Goal: Task Accomplishment & Management: Use online tool/utility

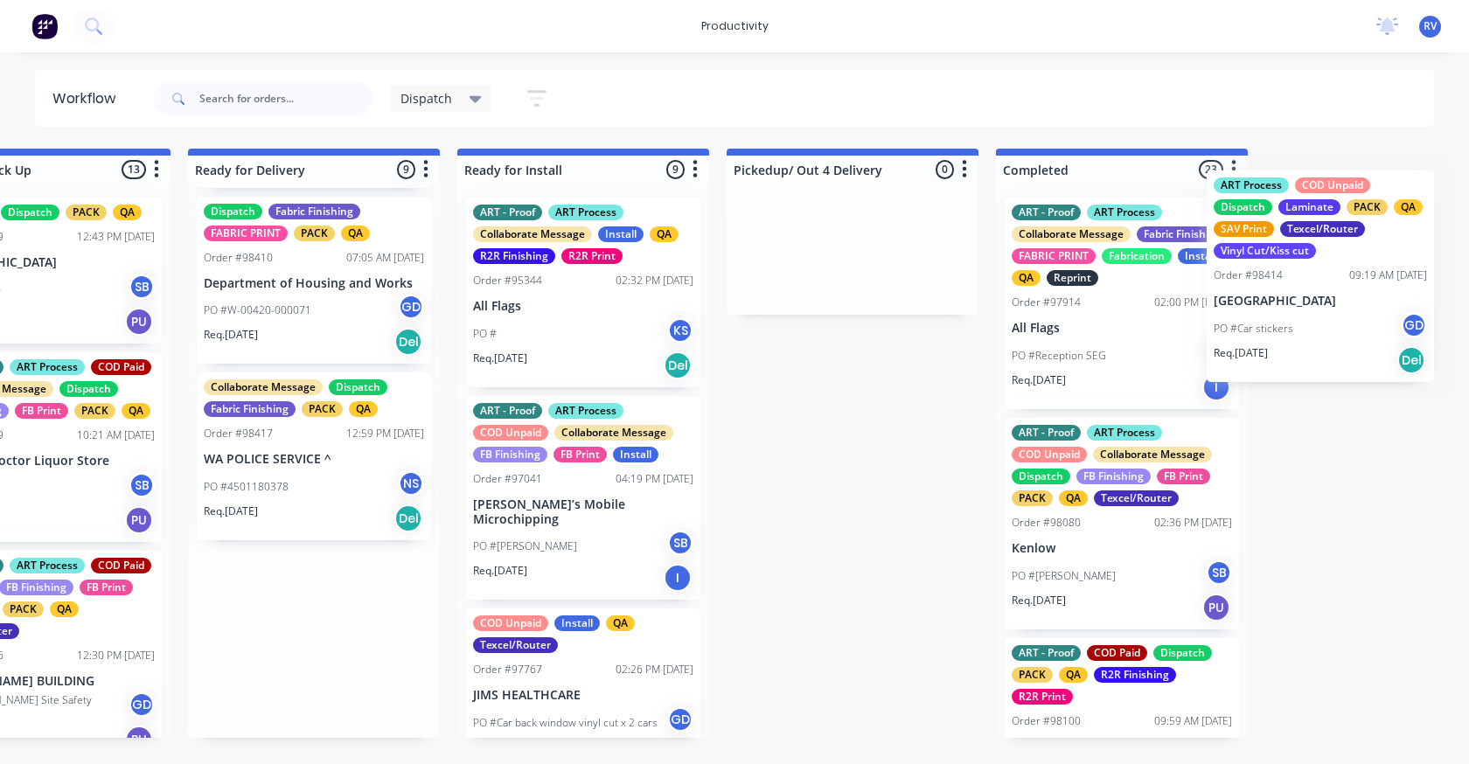
scroll to position [0, 1767]
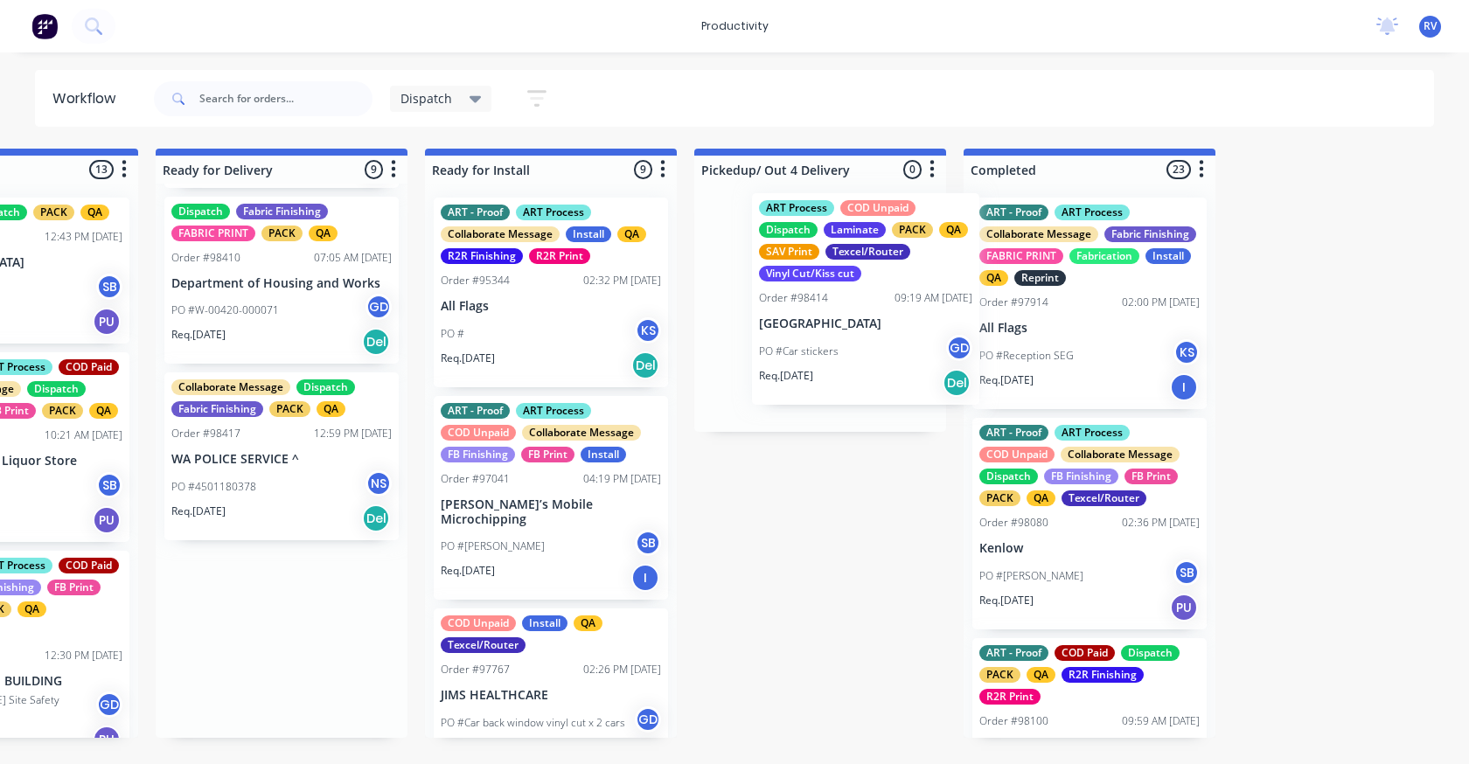
drag, startPoint x: 885, startPoint y: 354, endPoint x: 816, endPoint y: 357, distance: 69.1
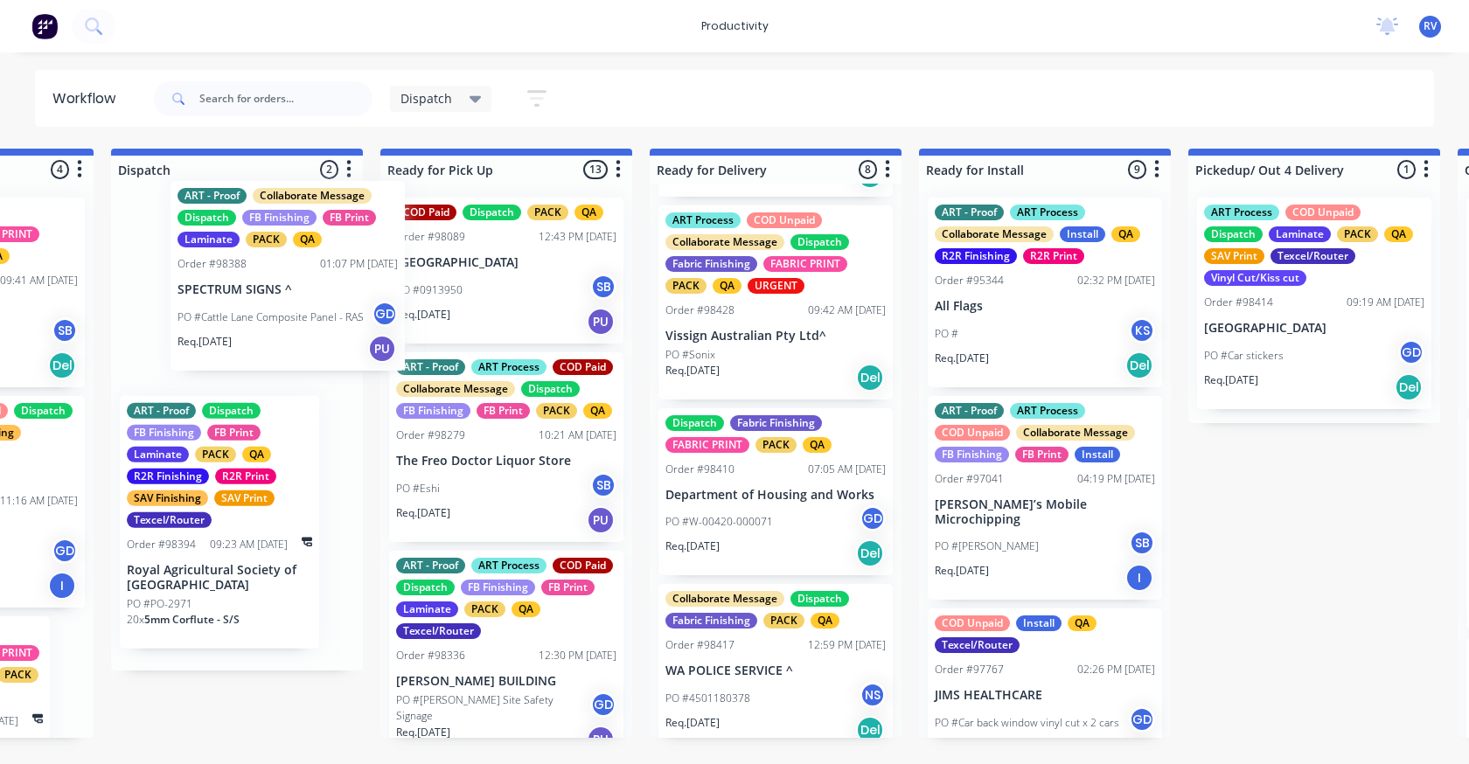
scroll to position [0, 1268]
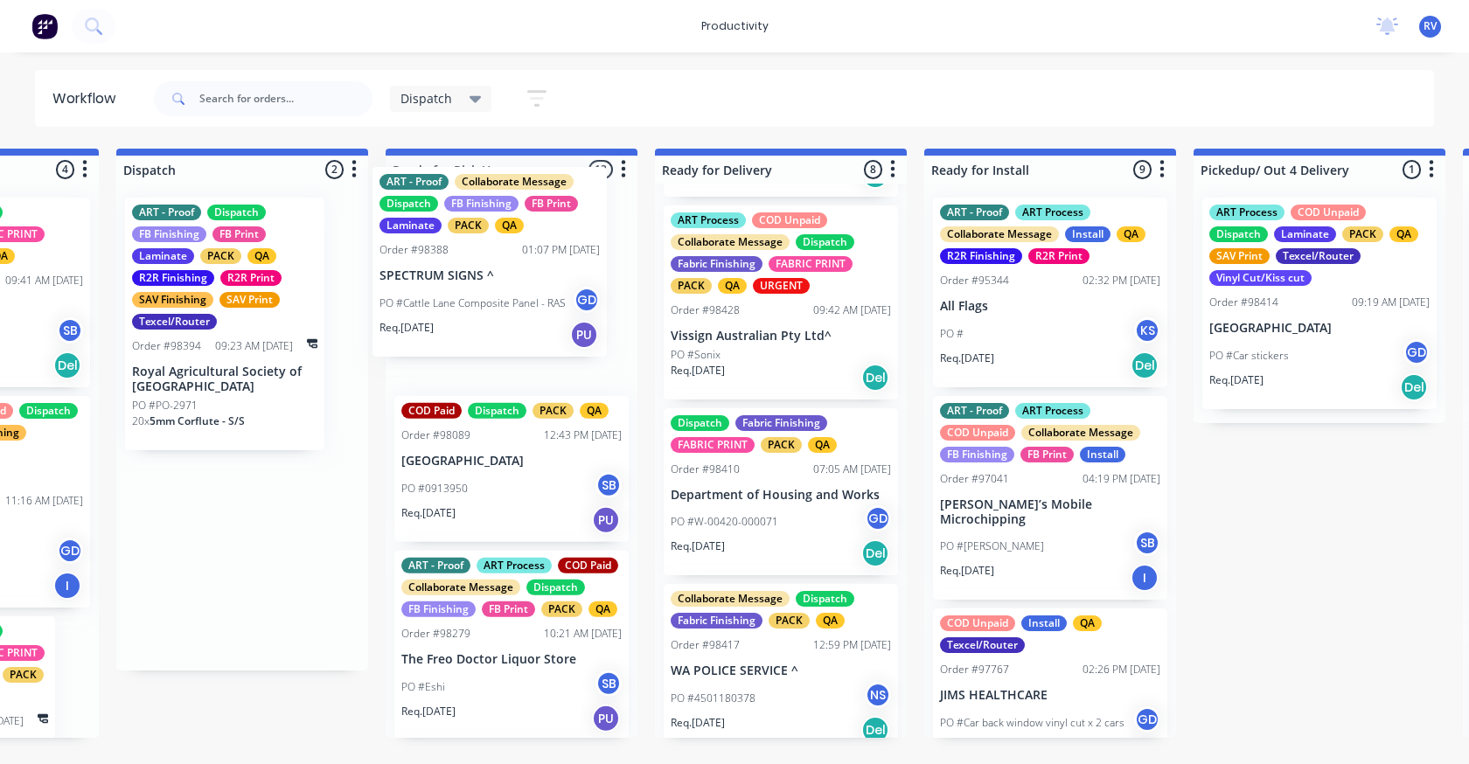
drag, startPoint x: 276, startPoint y: 319, endPoint x: 456, endPoint y: 309, distance: 179.6
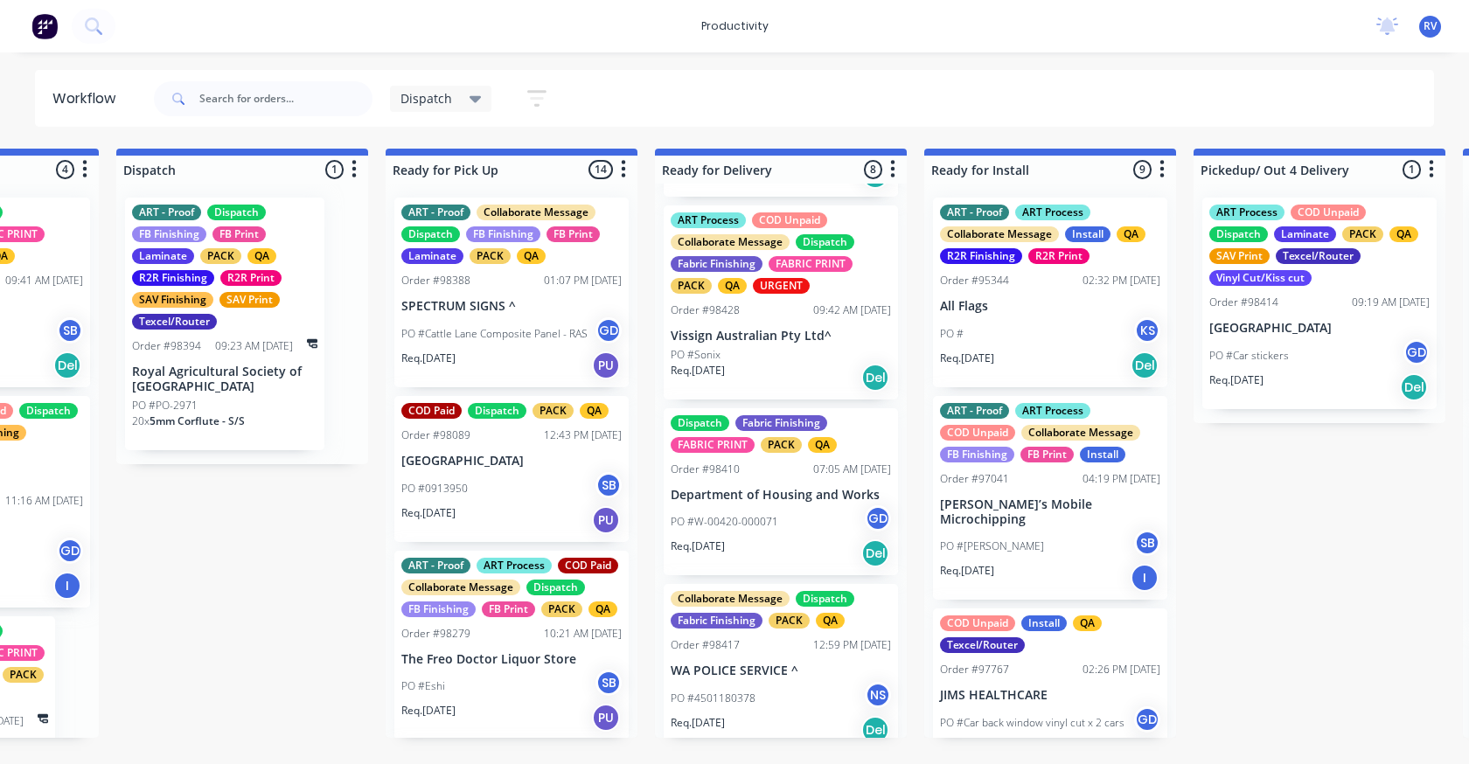
click at [429, 105] on span "Dispatch" at bounding box center [426, 98] width 52 height 18
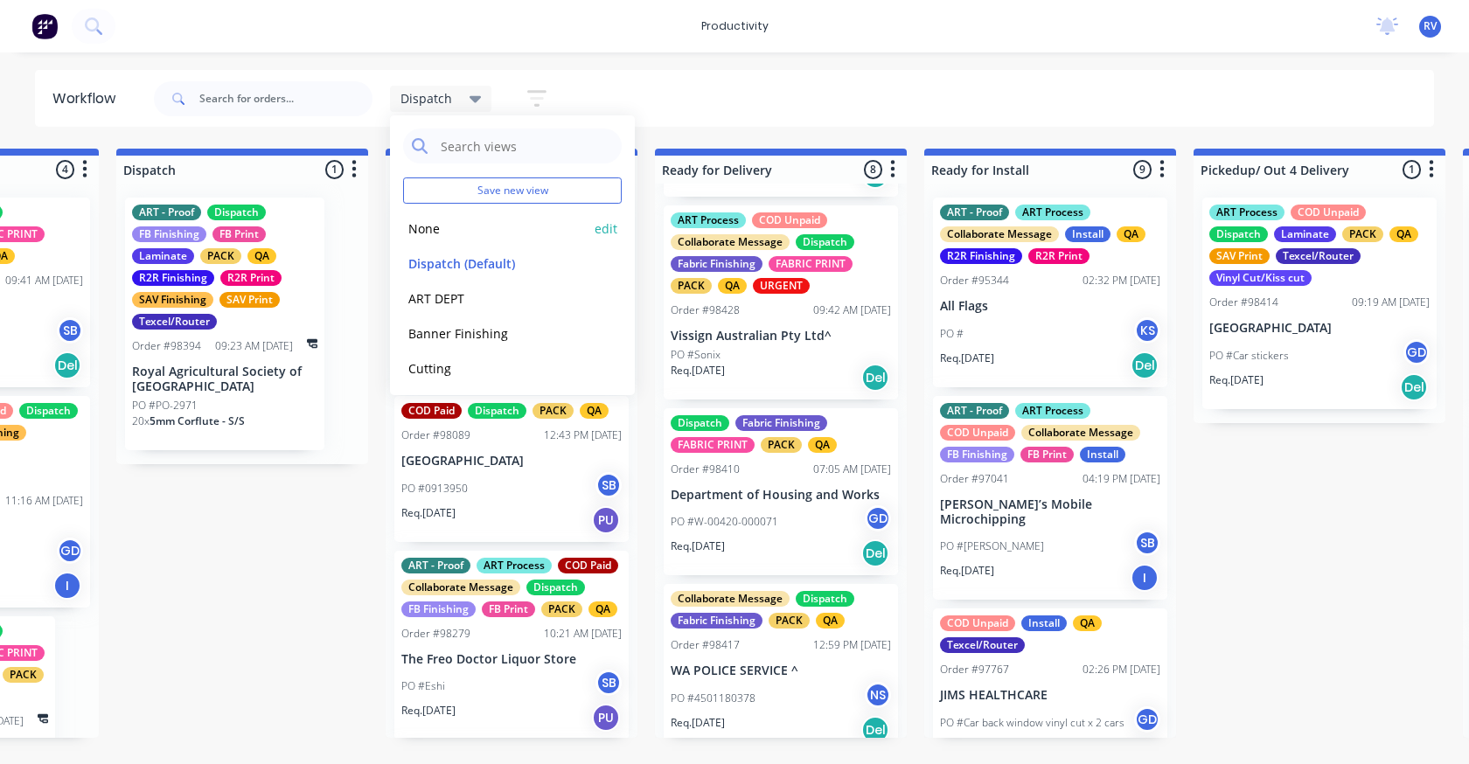
click at [417, 226] on button "None" at bounding box center [496, 229] width 186 height 20
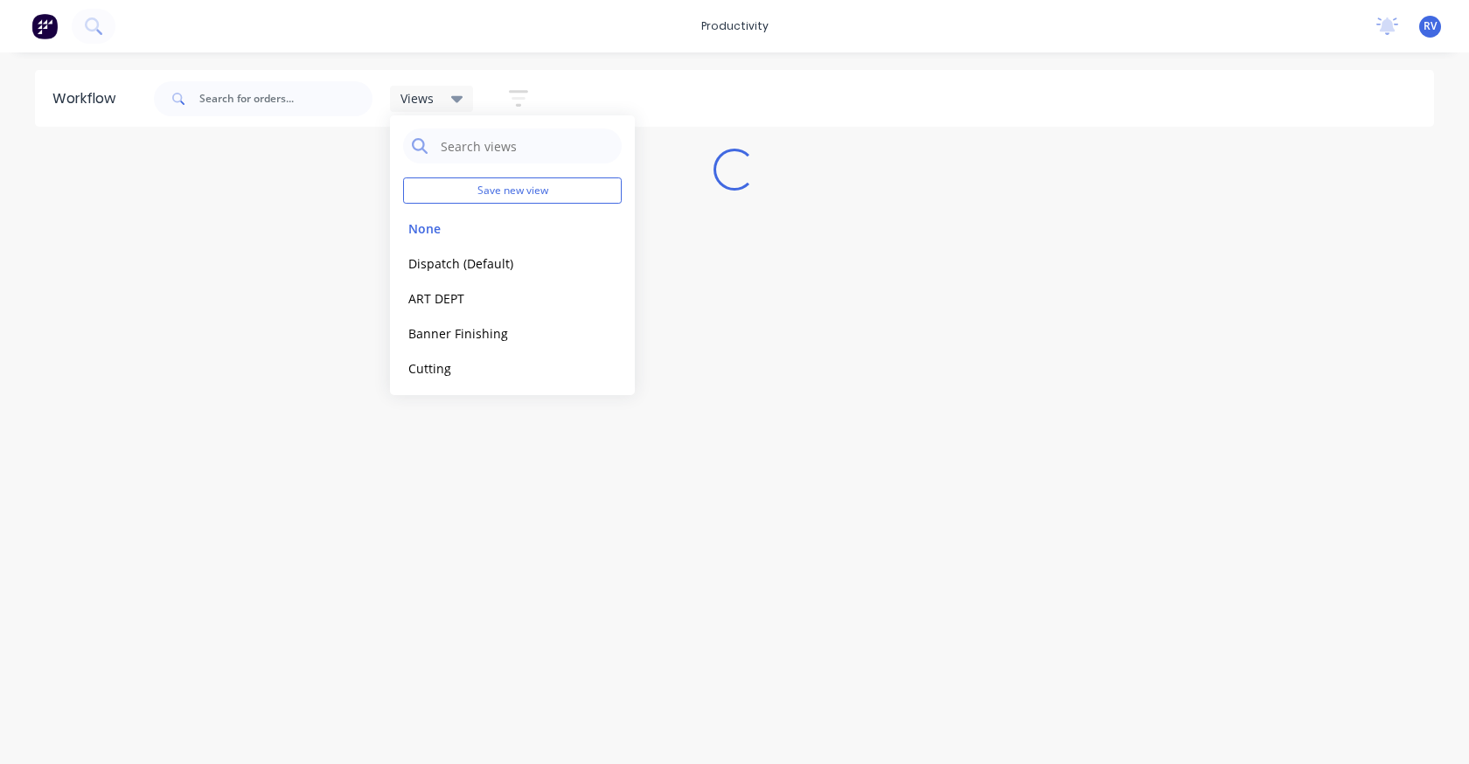
scroll to position [0, 0]
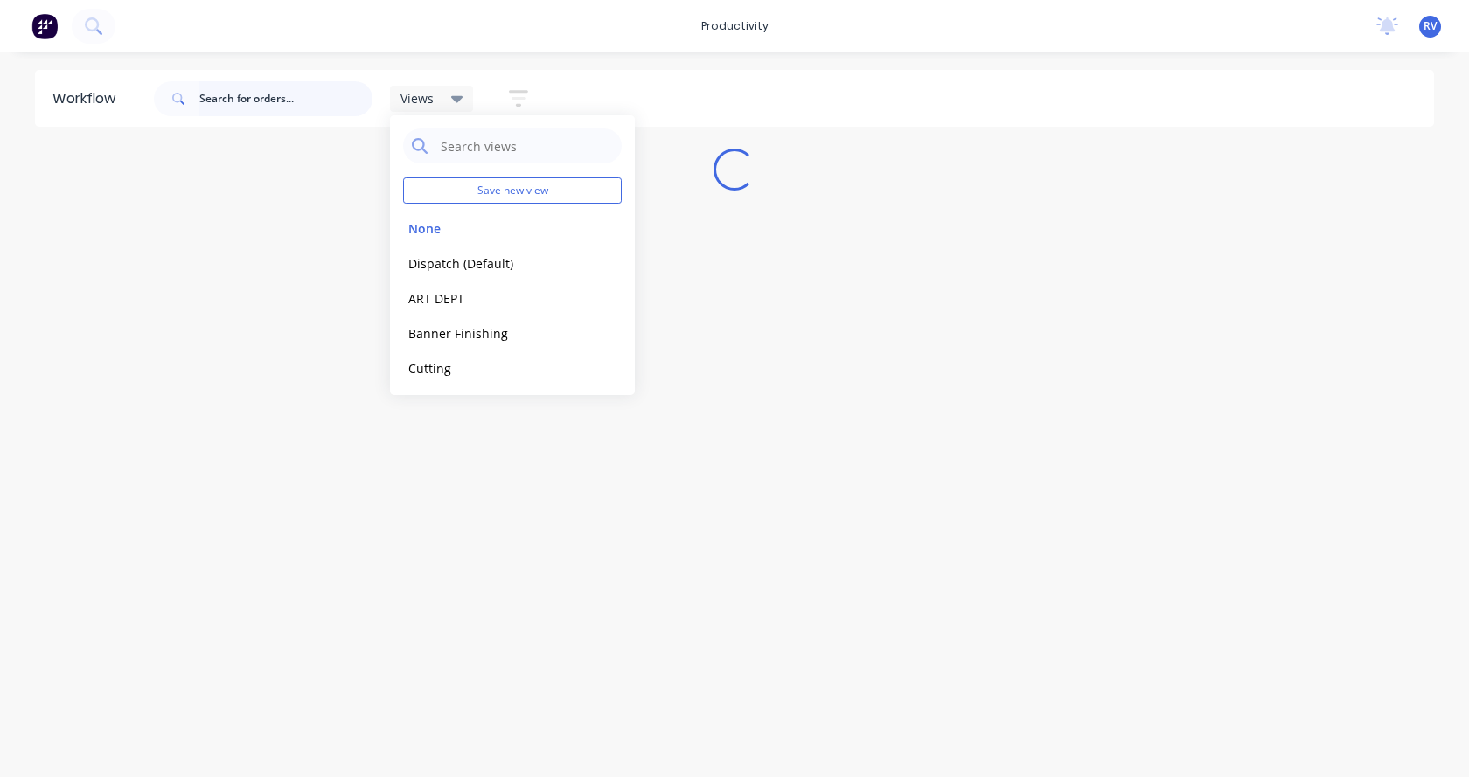
click at [263, 98] on input "text" at bounding box center [285, 98] width 173 height 35
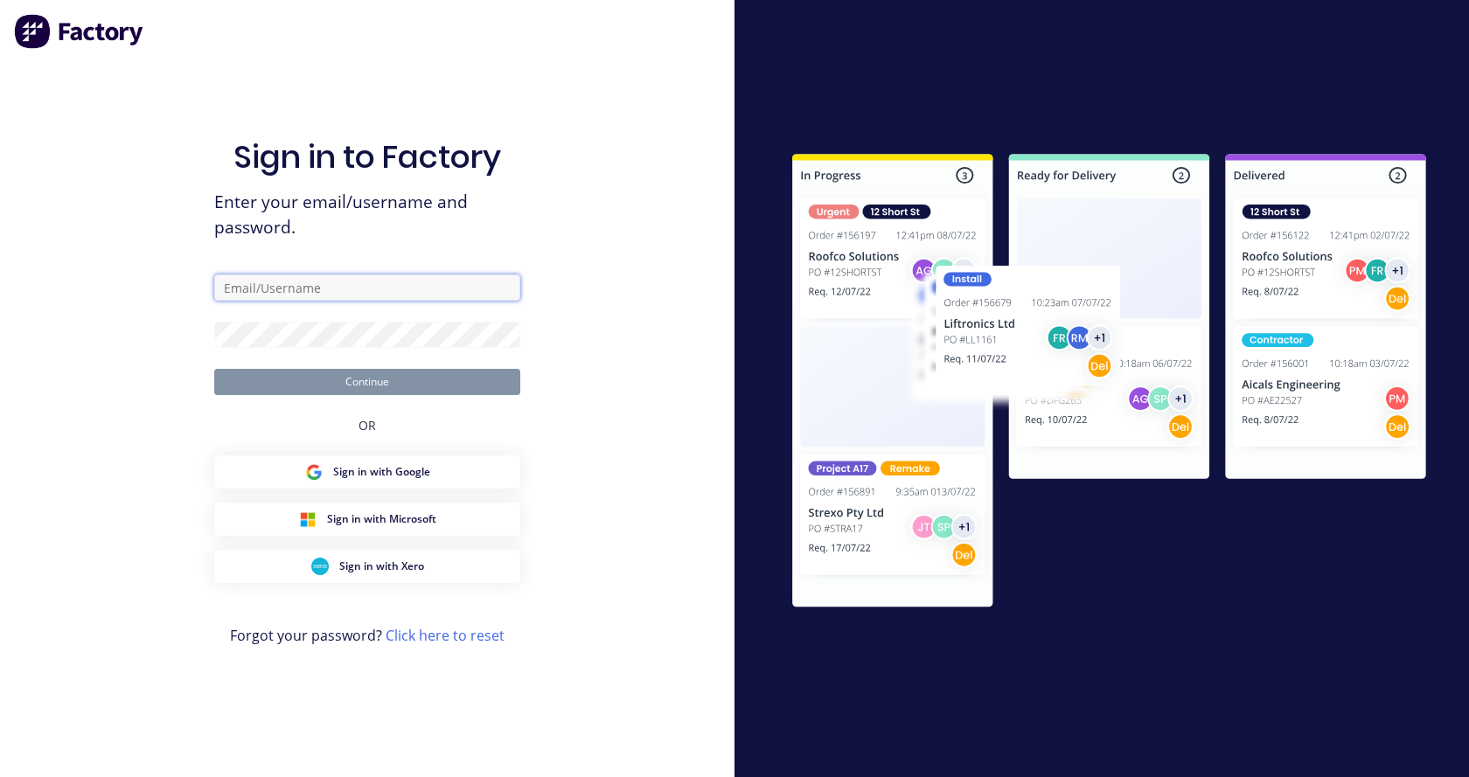
type input "Dispatch@allflags.com.au"
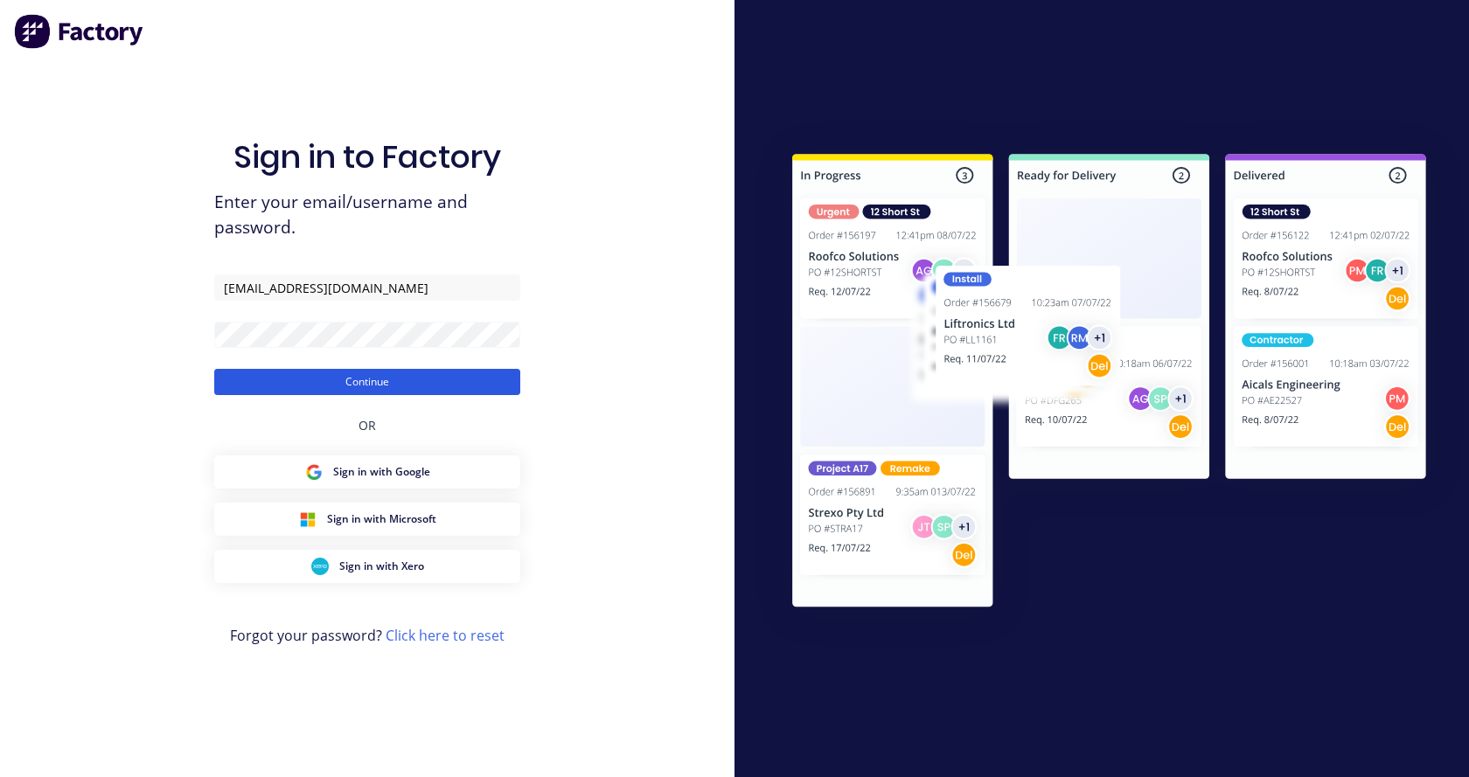
click at [339, 372] on button "Continue" at bounding box center [367, 382] width 306 height 26
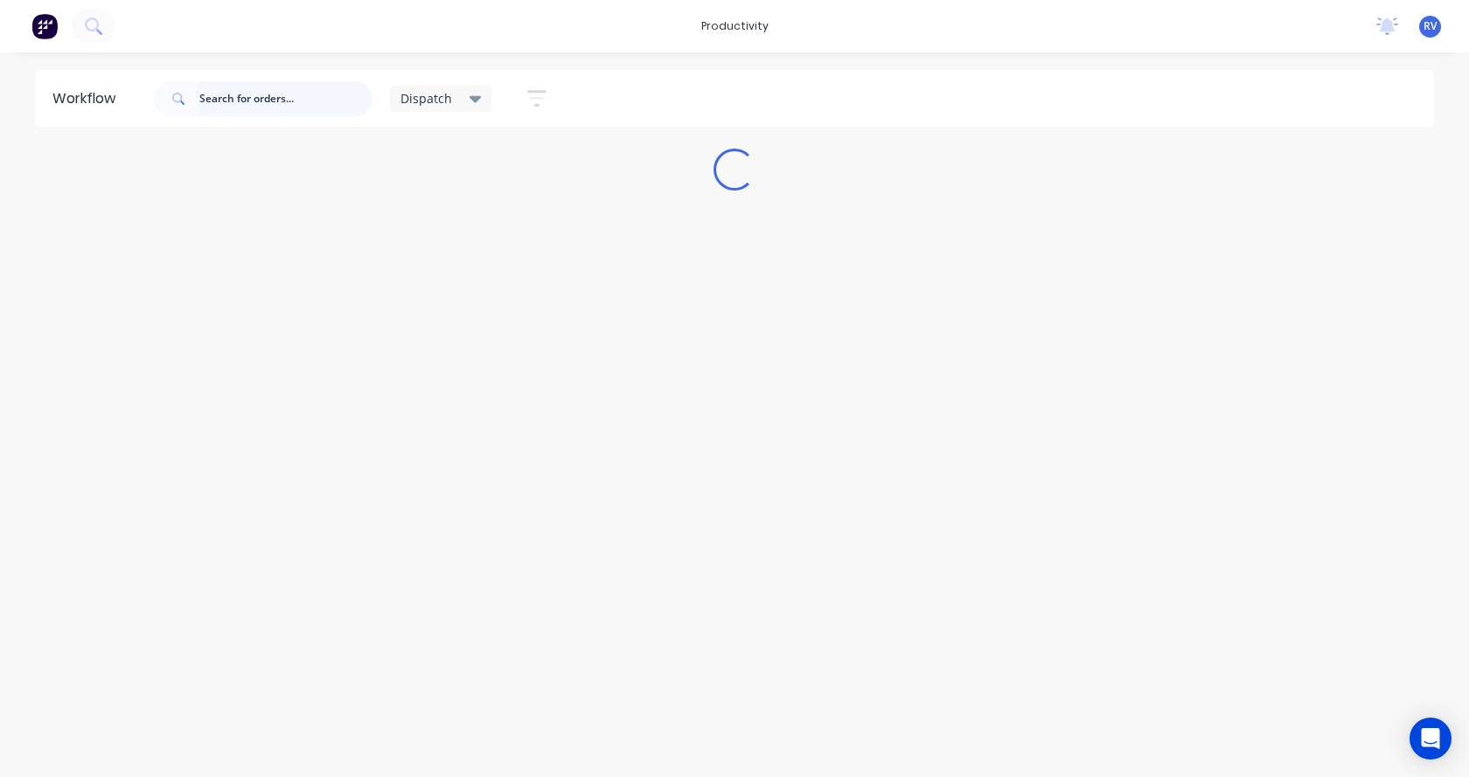
drag, startPoint x: 259, startPoint y: 80, endPoint x: 252, endPoint y: 99, distance: 19.6
click at [259, 91] on input "text" at bounding box center [285, 98] width 173 height 35
click at [408, 103] on span "Dispatch" at bounding box center [426, 98] width 52 height 18
drag, startPoint x: 435, startPoint y: 230, endPoint x: 384, endPoint y: 198, distance: 60.9
click at [435, 229] on button "None" at bounding box center [496, 229] width 186 height 20
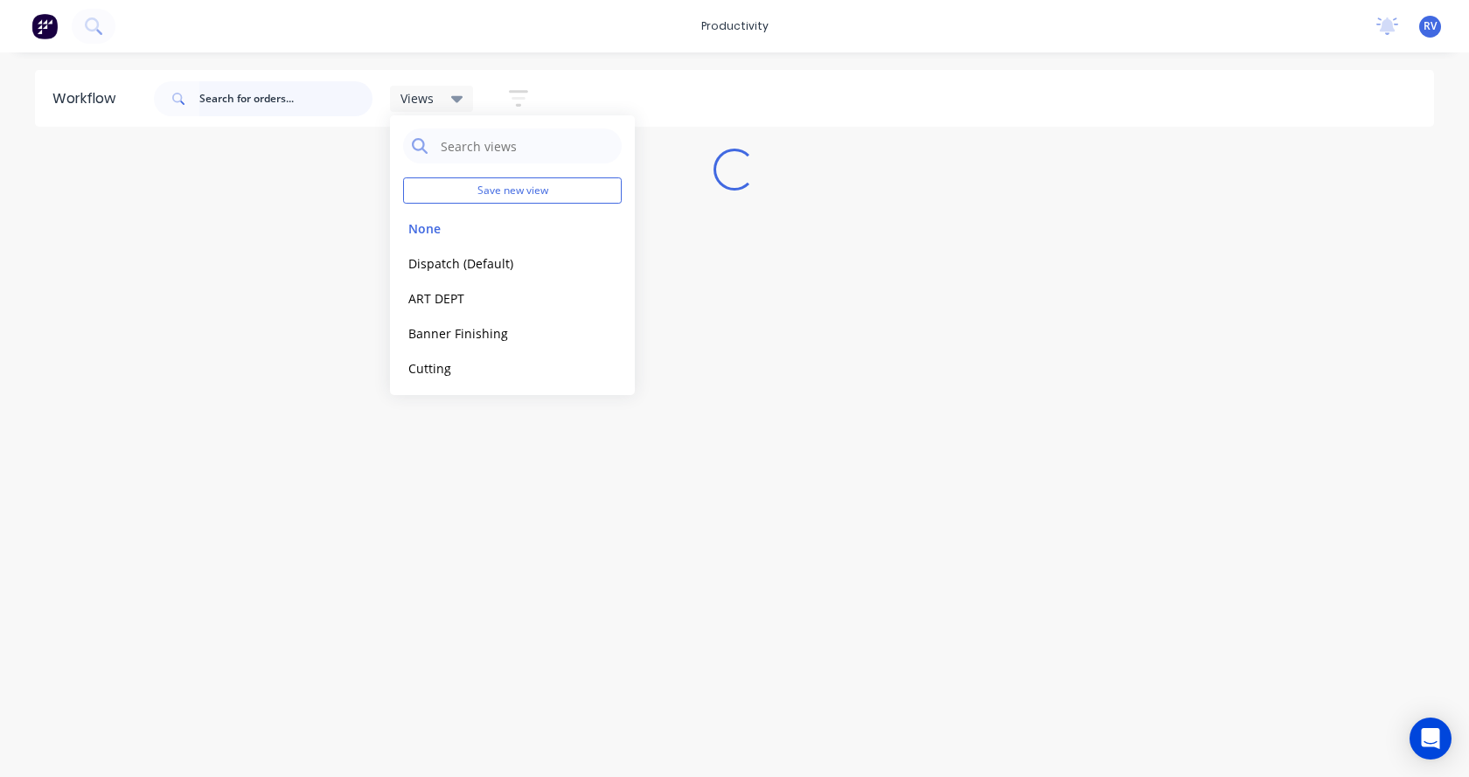
click at [258, 98] on input "text" at bounding box center [285, 98] width 173 height 35
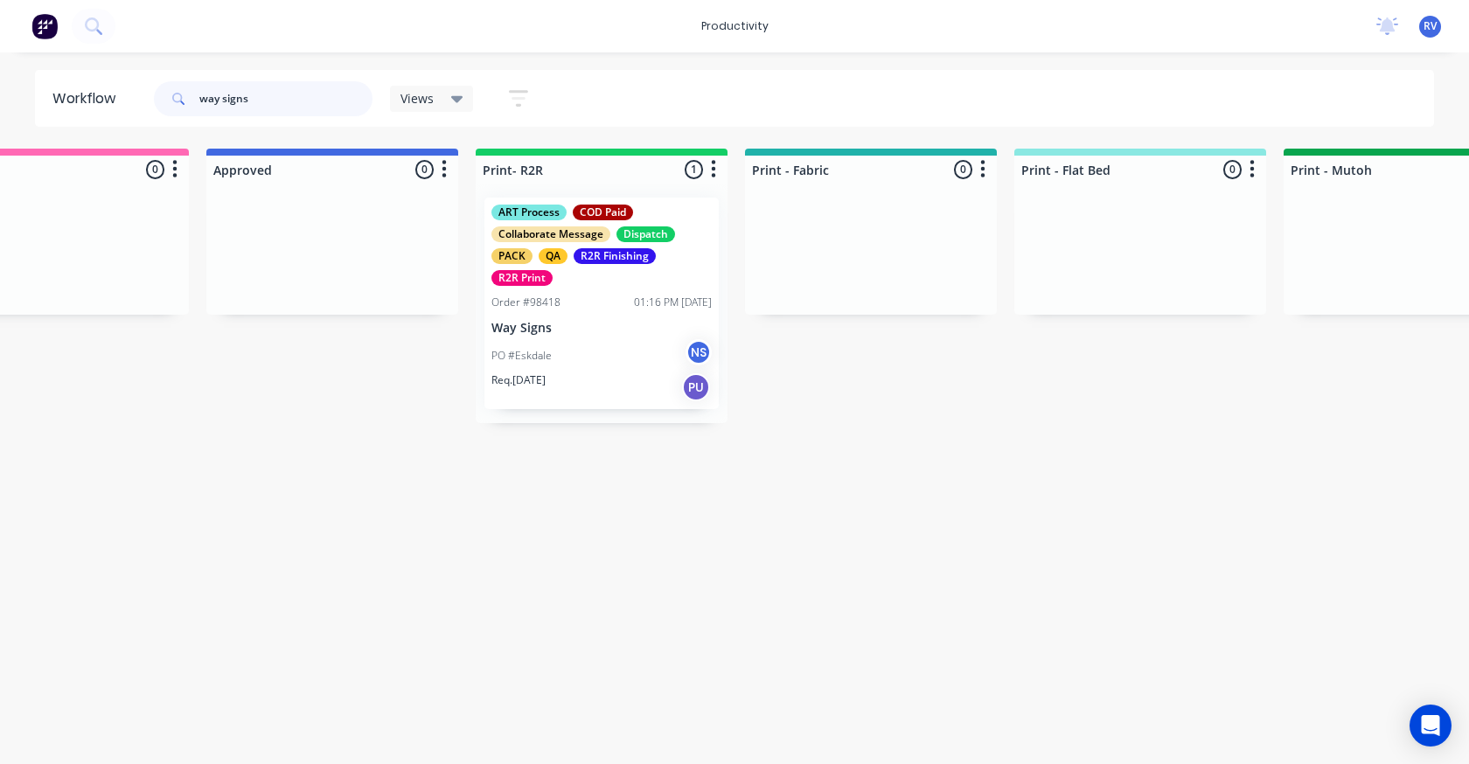
scroll to position [0, 1732]
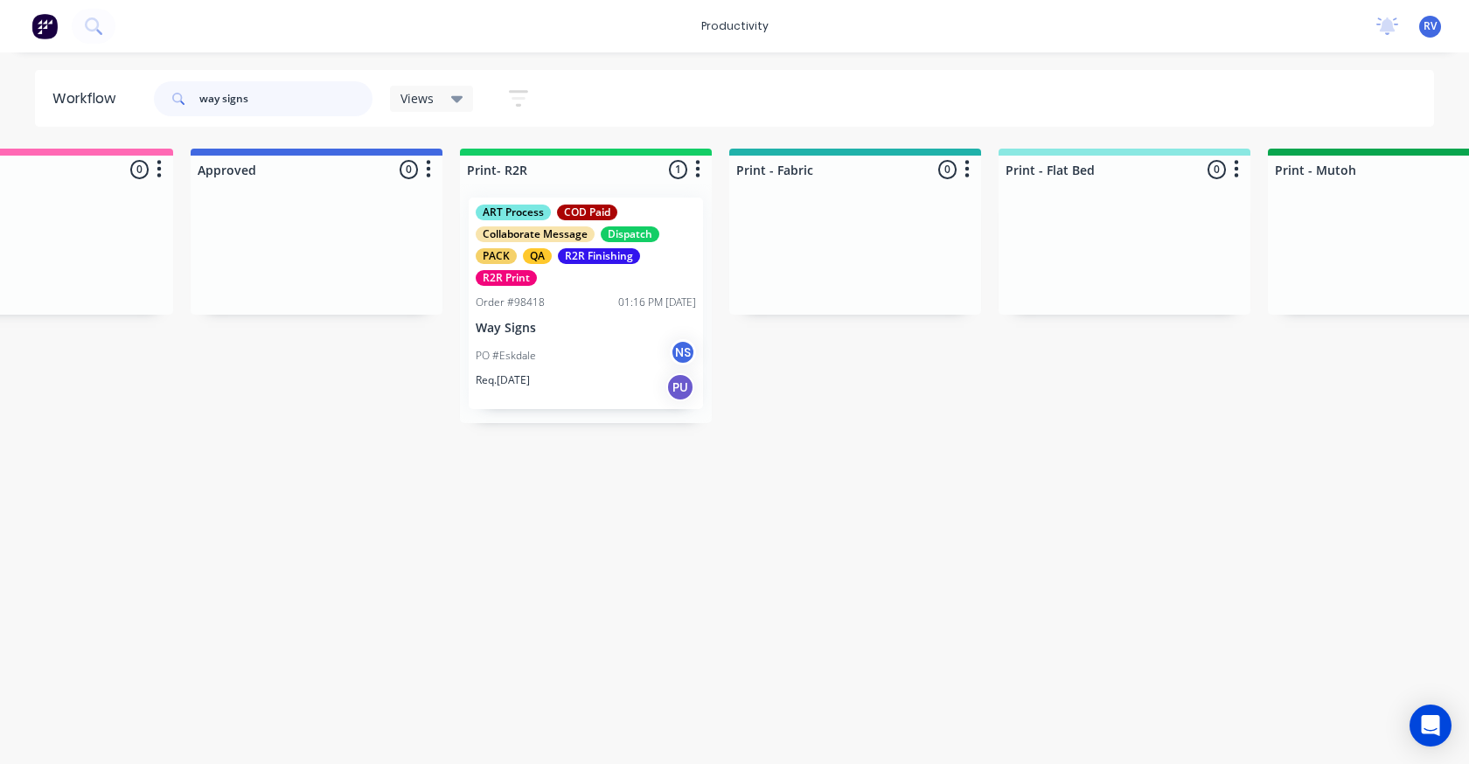
type input "way signs"
click at [571, 354] on div "PO #Eskdale NS" at bounding box center [586, 355] width 220 height 33
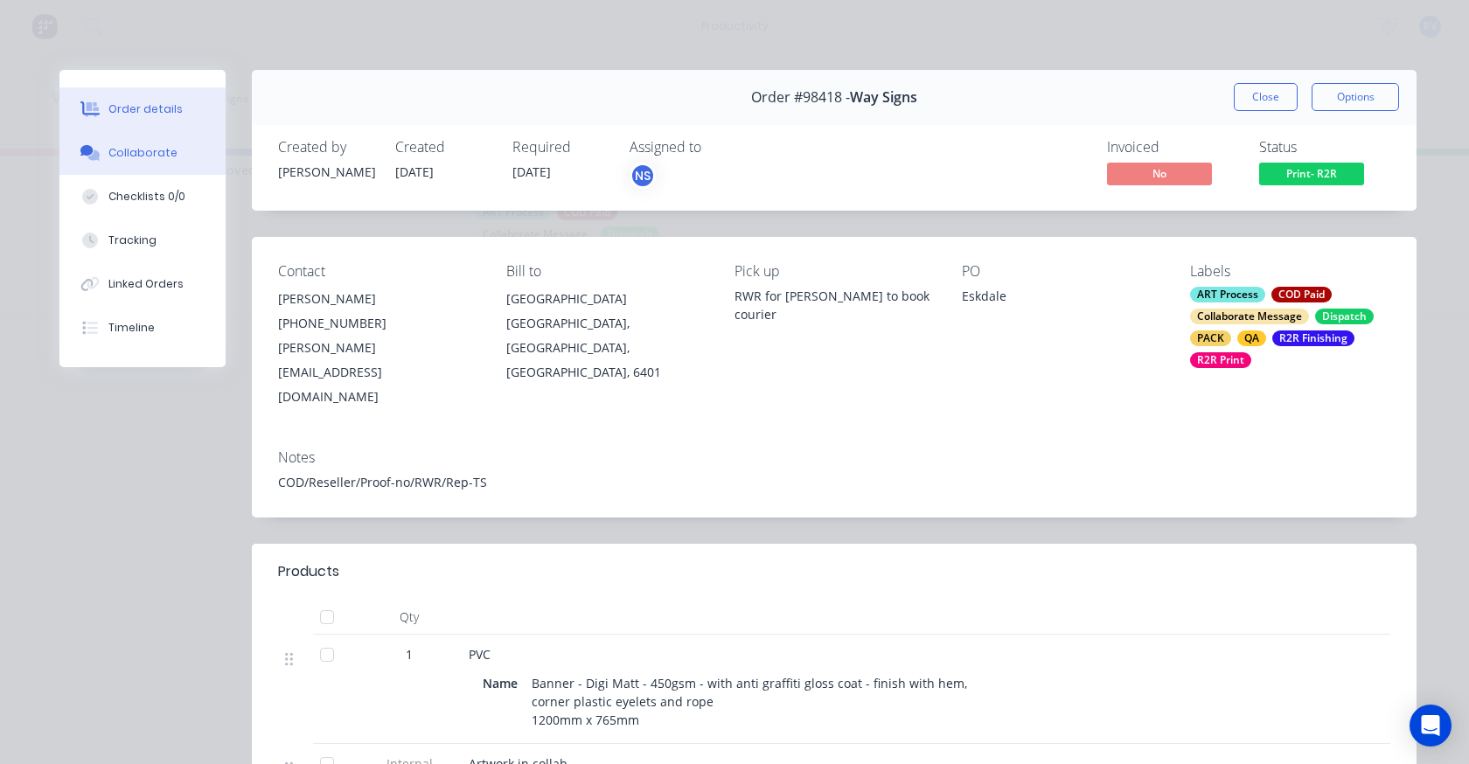
click at [160, 162] on button "Collaborate" at bounding box center [142, 153] width 166 height 44
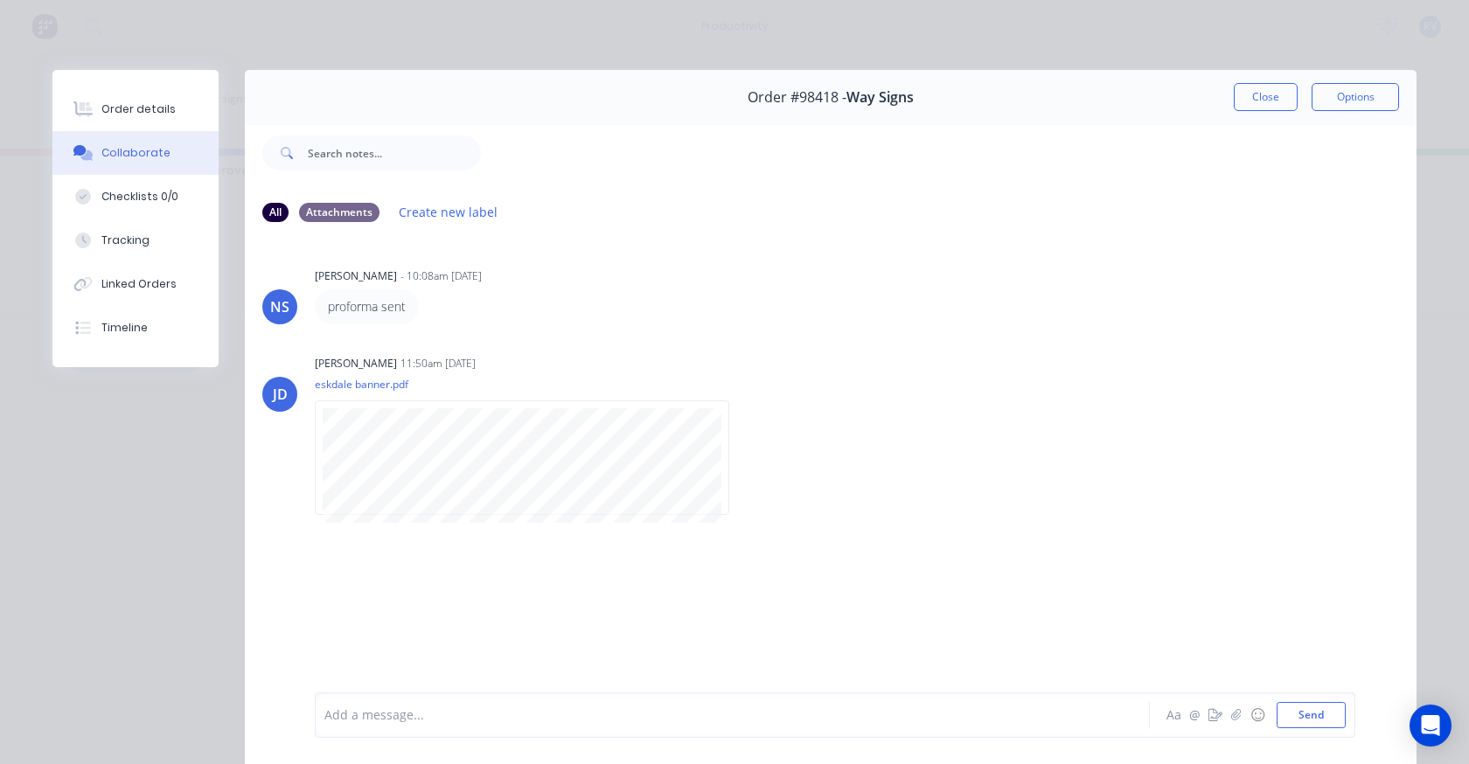
drag, startPoint x: 1244, startPoint y: 103, endPoint x: 1203, endPoint y: 102, distance: 41.1
click at [1243, 102] on button "Close" at bounding box center [1266, 97] width 64 height 28
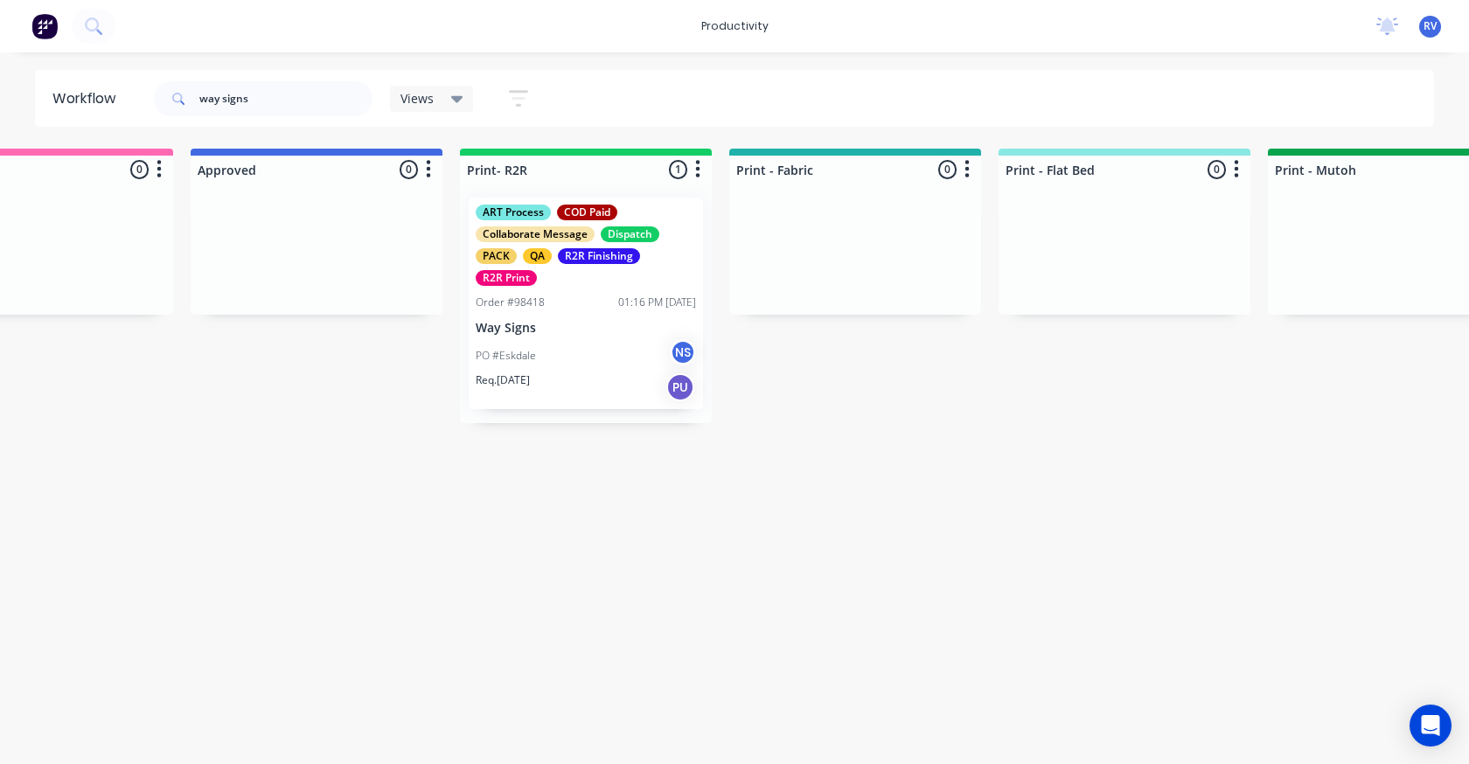
click at [573, 360] on div "PO #Eskdale NS" at bounding box center [586, 355] width 220 height 33
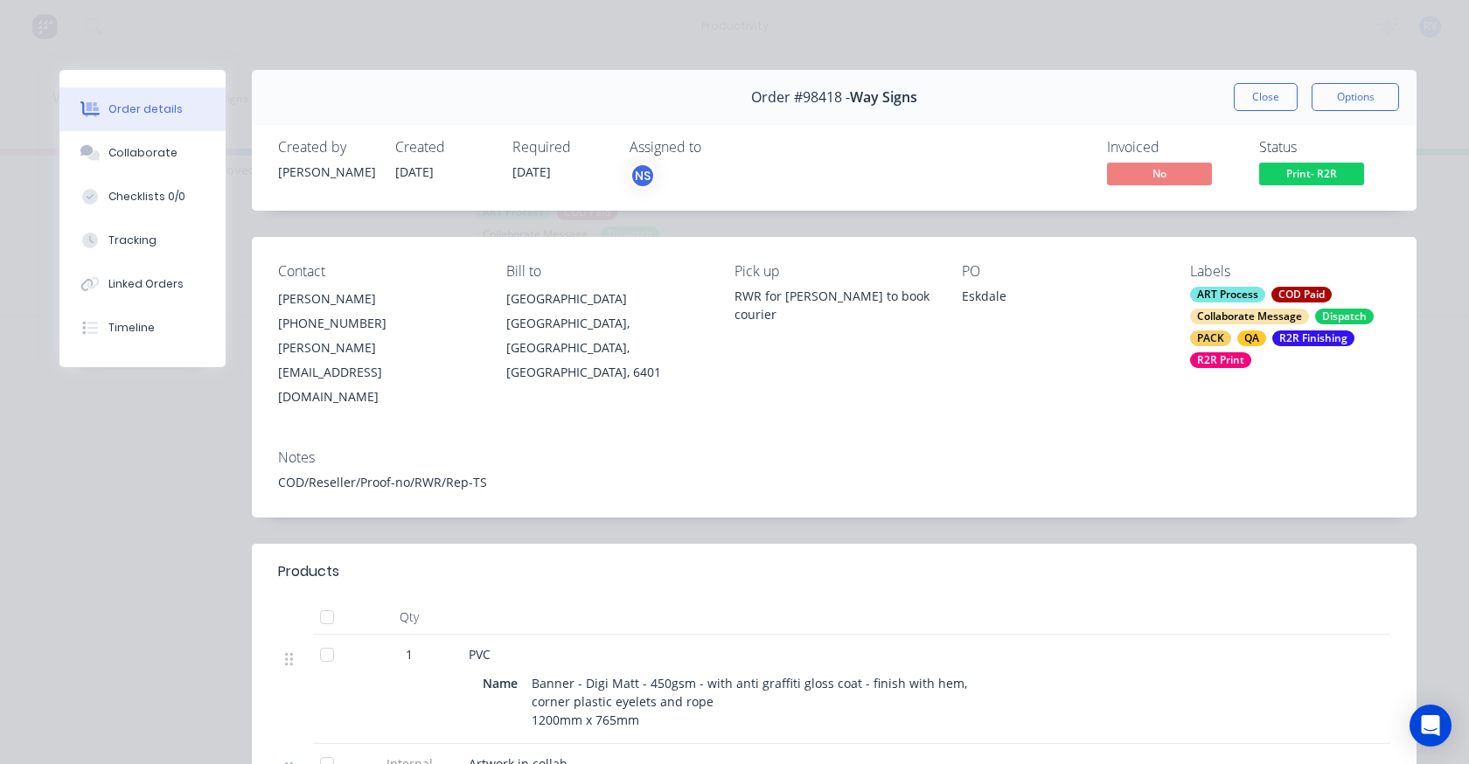
drag, startPoint x: 1261, startPoint y: 92, endPoint x: 1069, endPoint y: 84, distance: 191.6
click at [1260, 91] on button "Close" at bounding box center [1266, 97] width 64 height 28
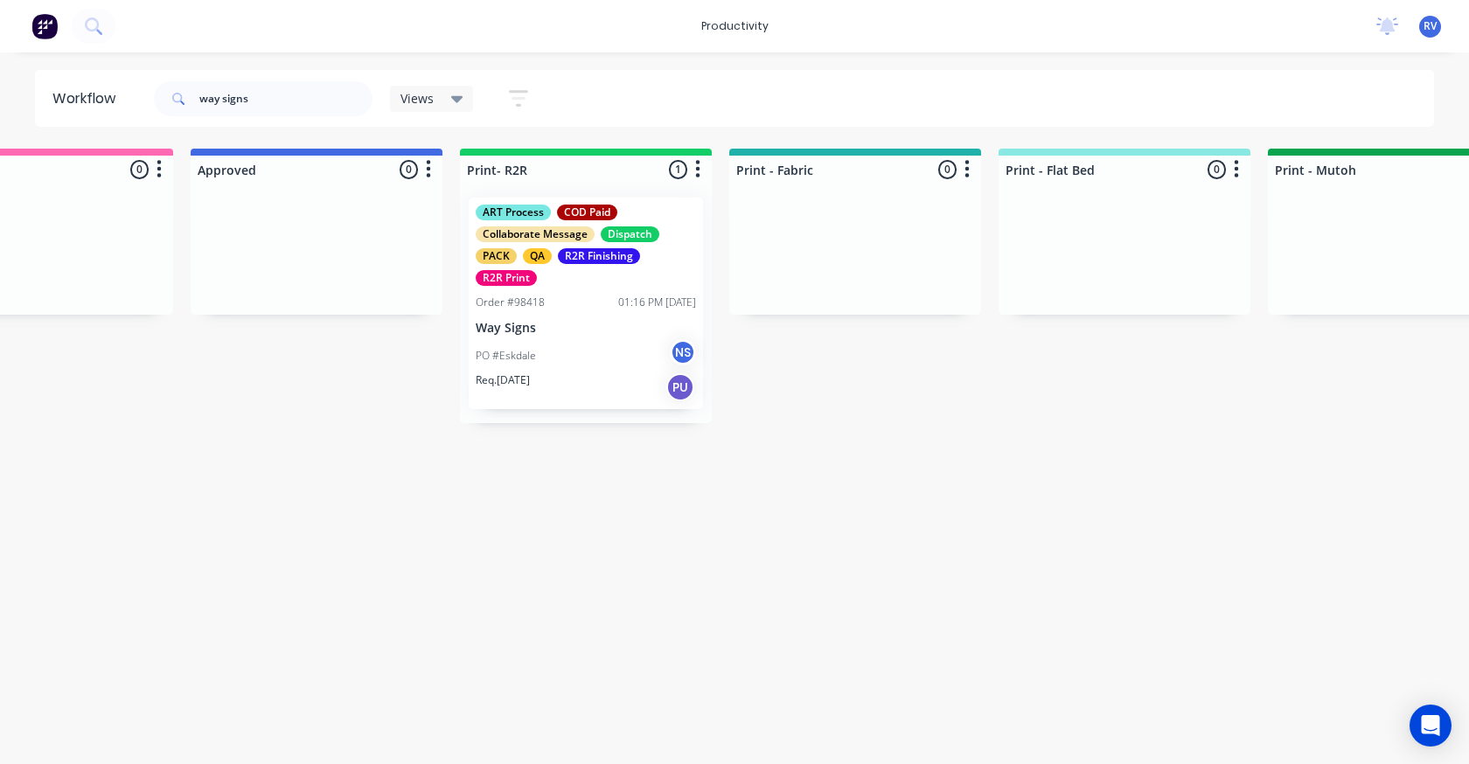
drag, startPoint x: 419, startPoint y: 97, endPoint x: 418, endPoint y: 109, distance: 12.3
click at [418, 97] on span "Views" at bounding box center [416, 98] width 33 height 18
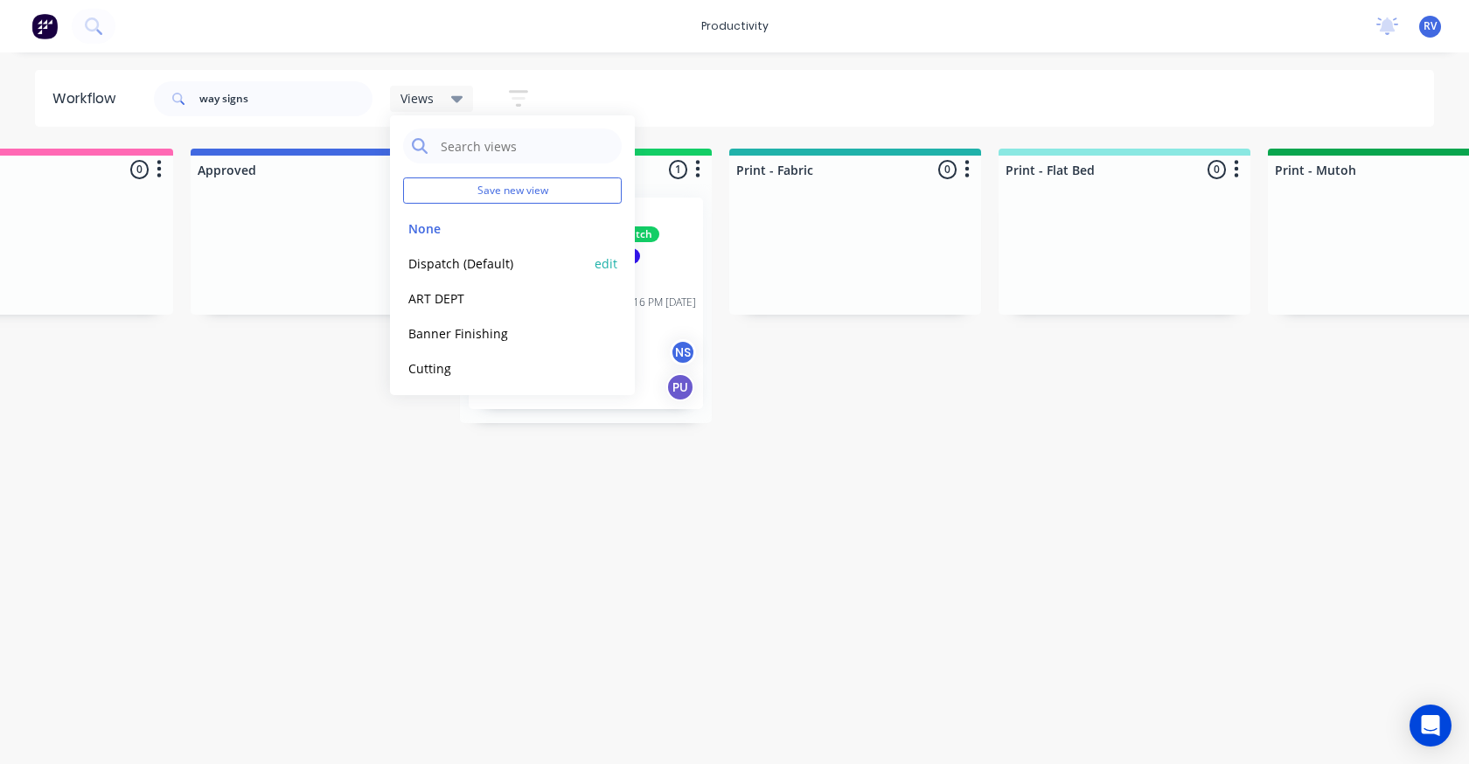
click at [451, 254] on button "Dispatch (Default)" at bounding box center [496, 264] width 186 height 20
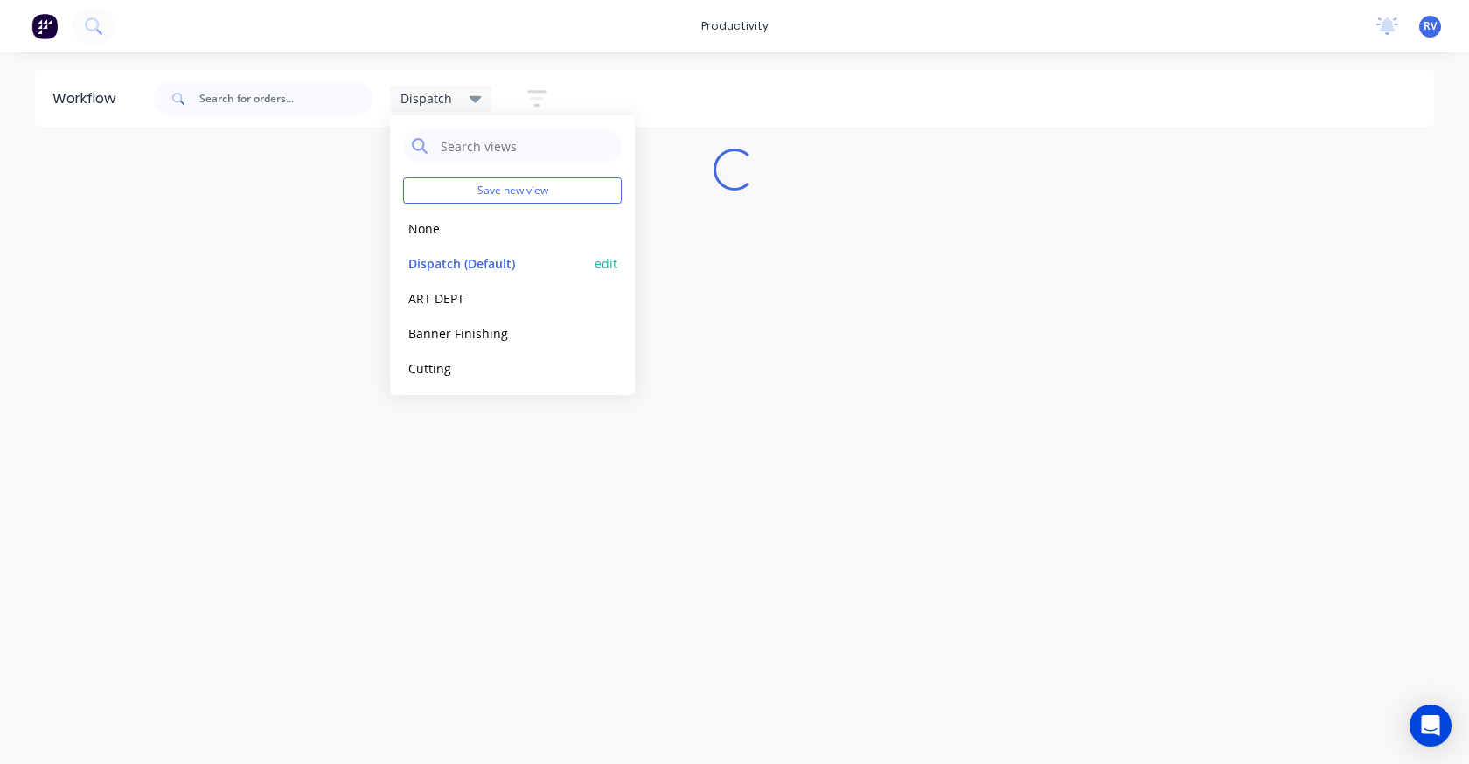
scroll to position [0, 0]
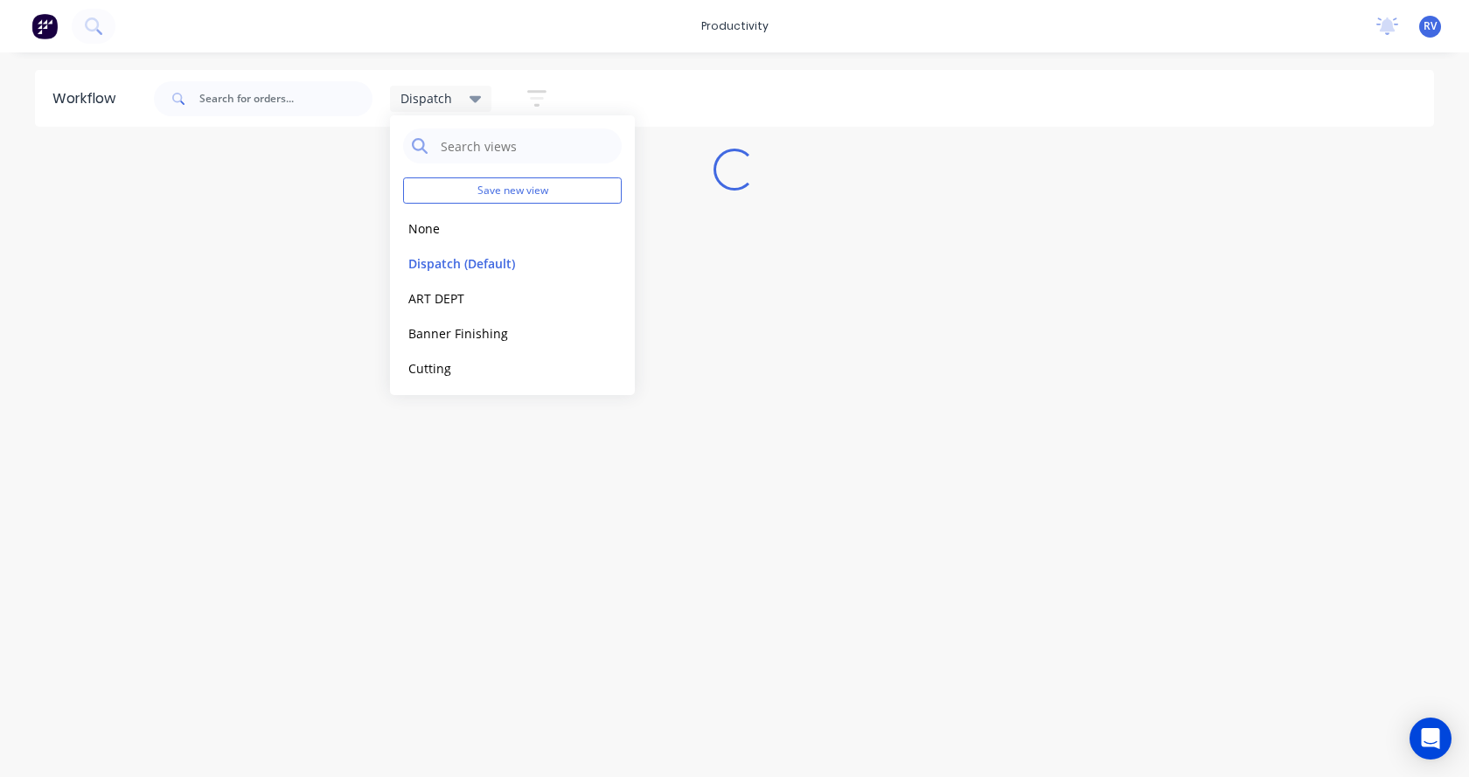
click at [532, 488] on div "Workflow Dispatch Save new view None edit Dispatch (Default) edit ART DEPT edit…" at bounding box center [734, 406] width 1469 height 672
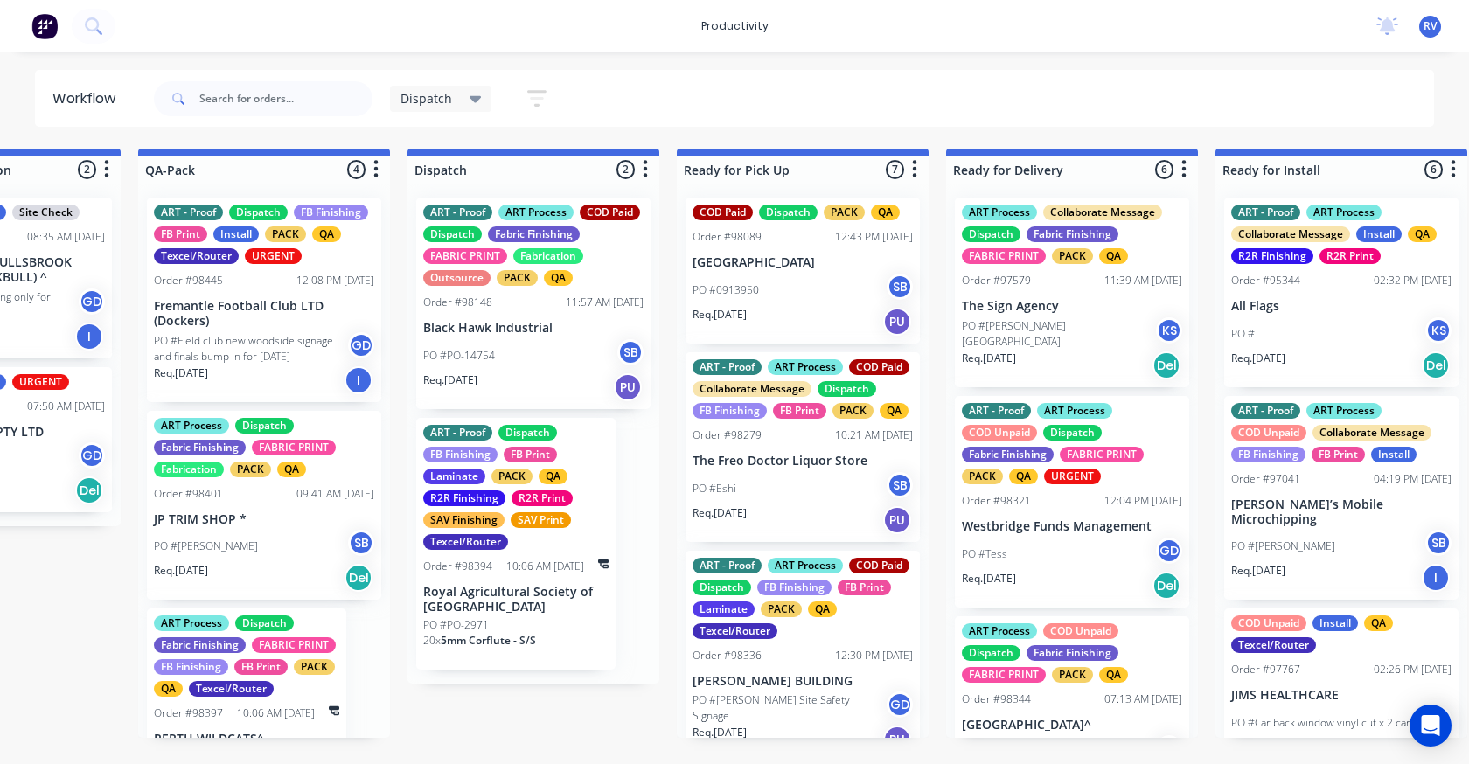
scroll to position [0, 1070]
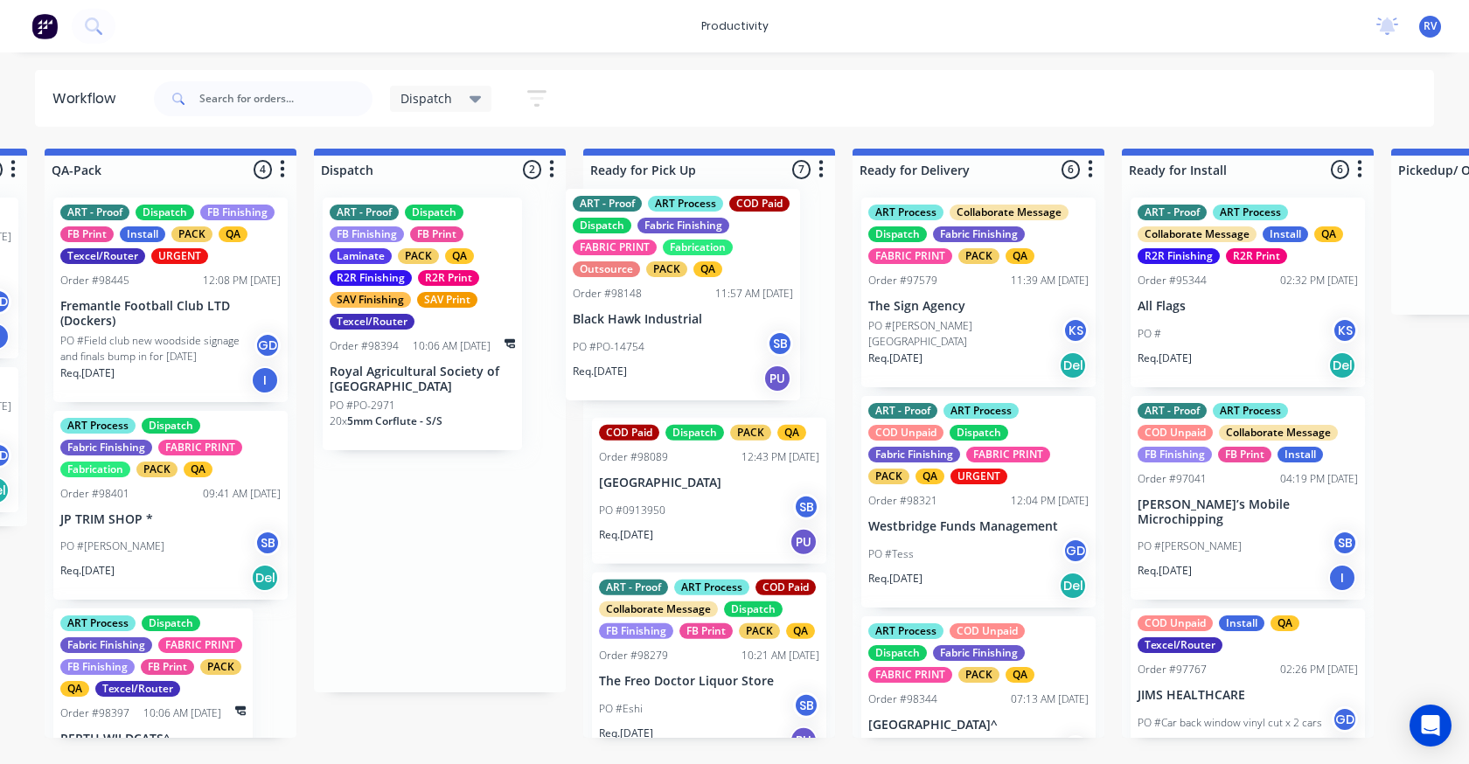
drag, startPoint x: 396, startPoint y: 342, endPoint x: 646, endPoint y: 333, distance: 250.2
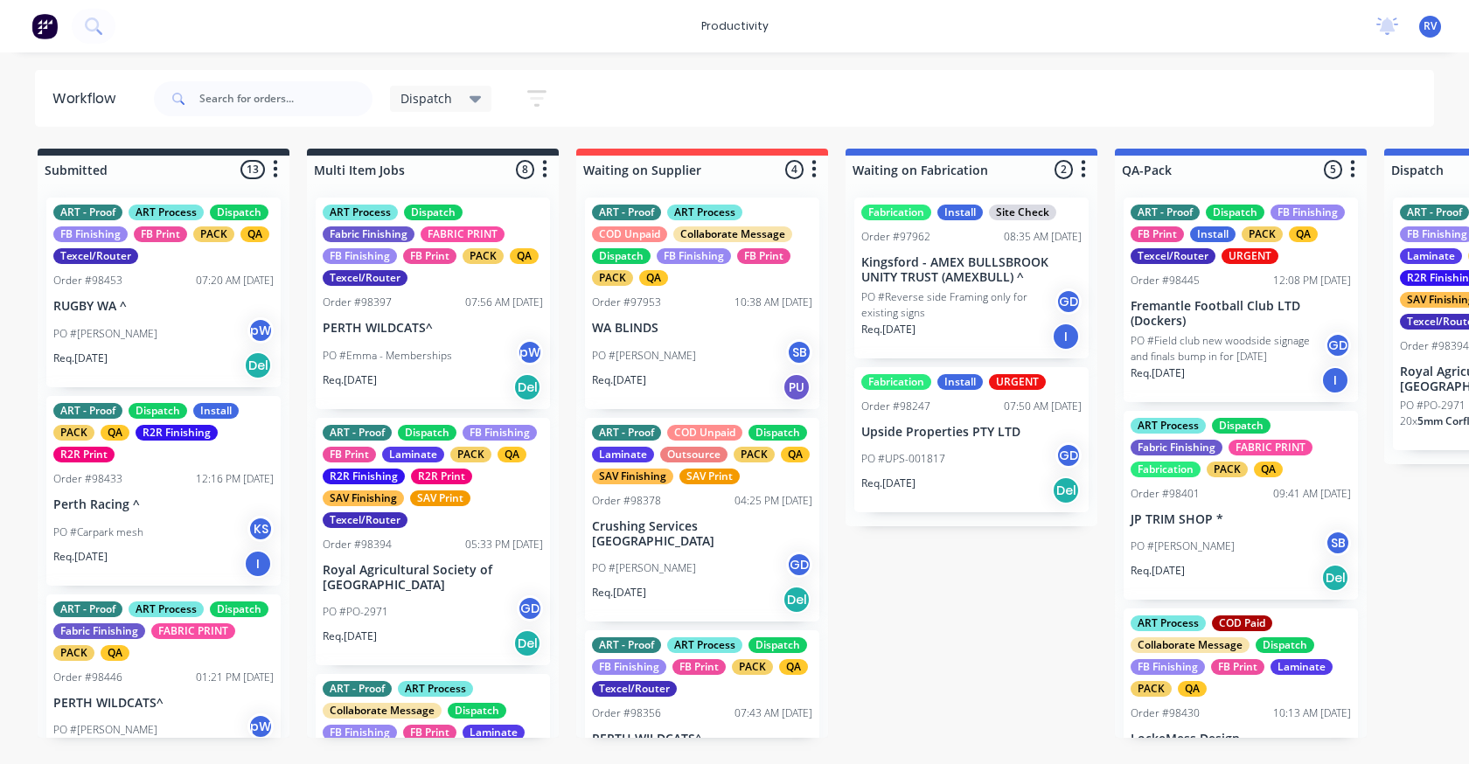
click at [1397, 278] on div "ART - Proof Dispatch FB Finishing FB Print Laminate PACK QA R2R Finishing R2R P…" at bounding box center [1492, 324] width 199 height 253
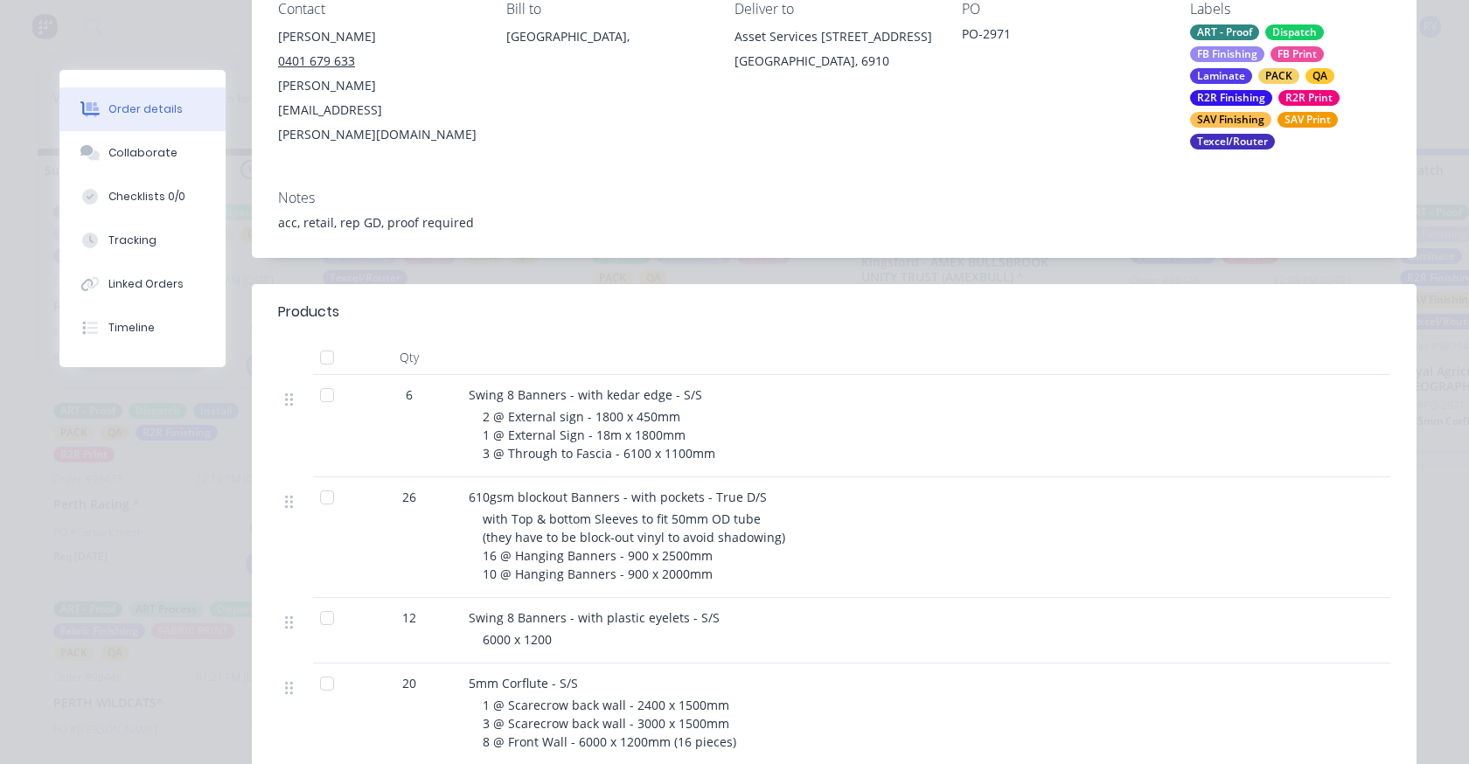
scroll to position [87, 0]
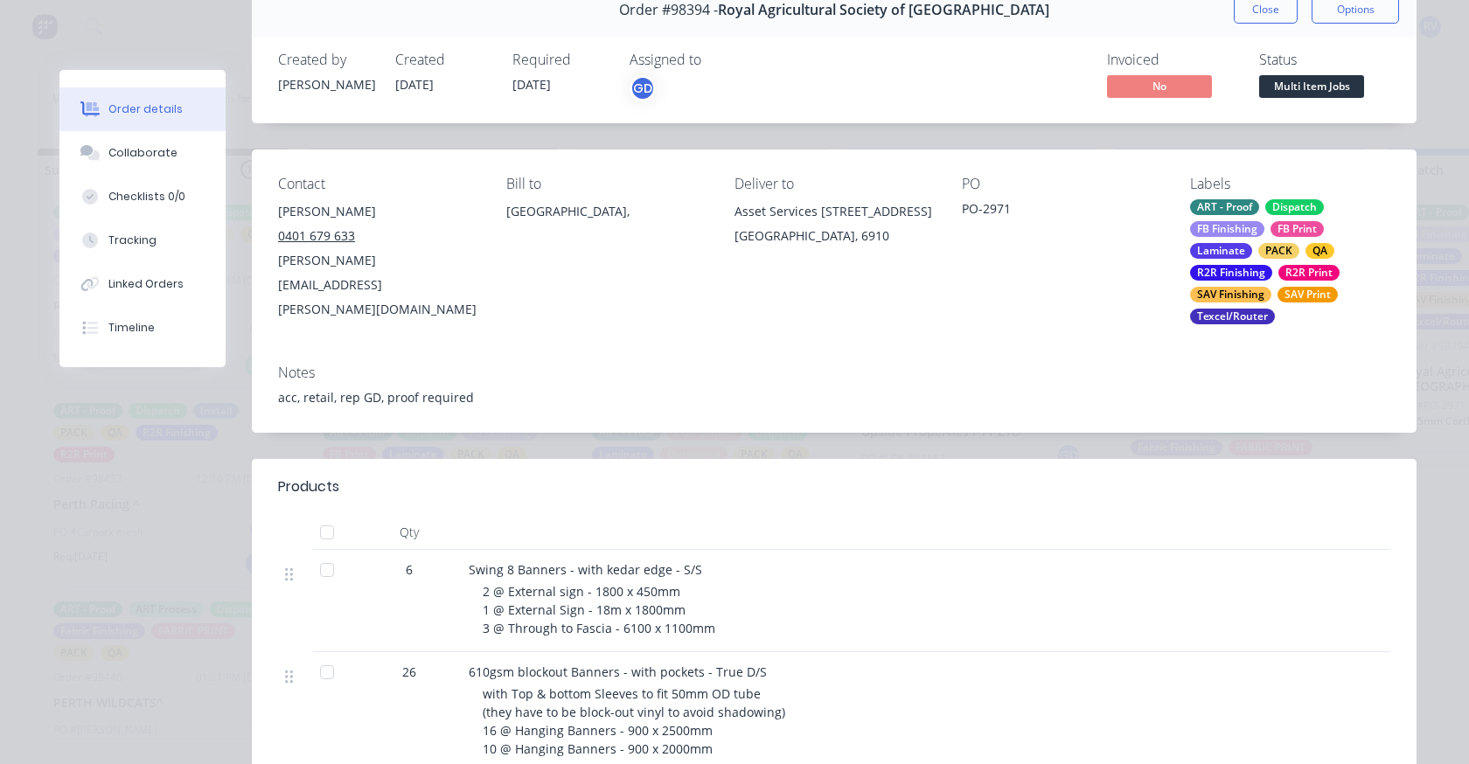
drag, startPoint x: 553, startPoint y: 447, endPoint x: 557, endPoint y: 432, distance: 15.5
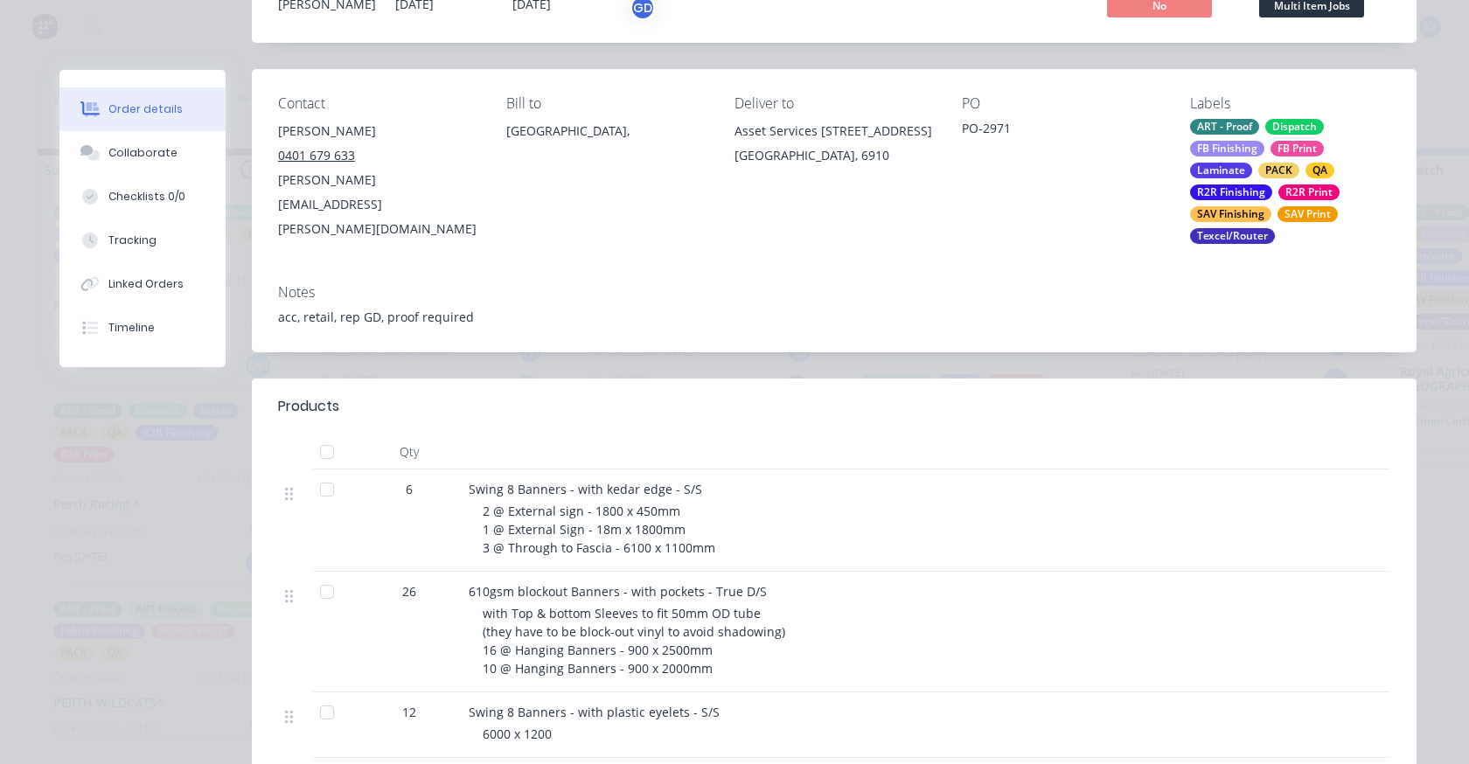
scroll to position [0, 0]
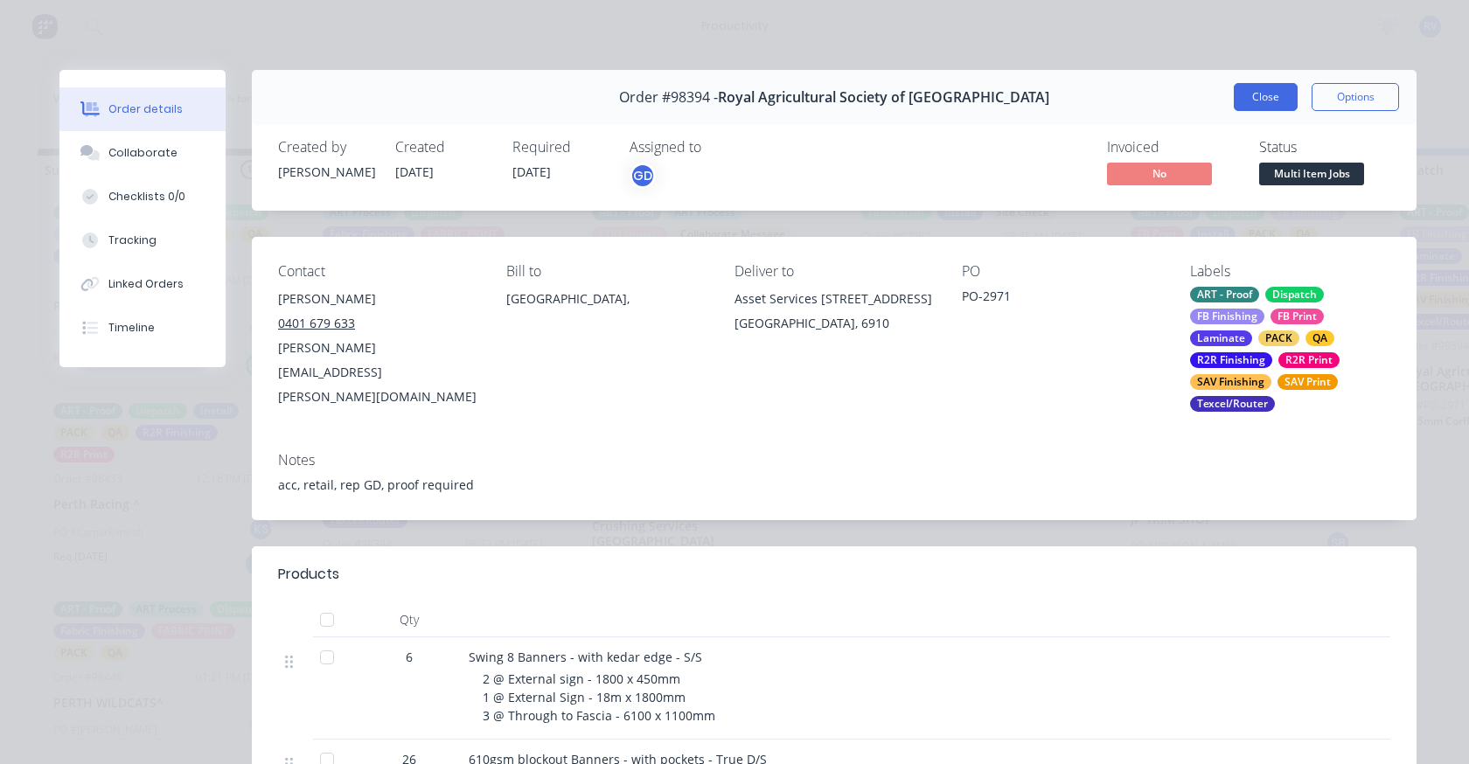
click at [1248, 94] on button "Close" at bounding box center [1266, 97] width 64 height 28
